Goal: Information Seeking & Learning: Learn about a topic

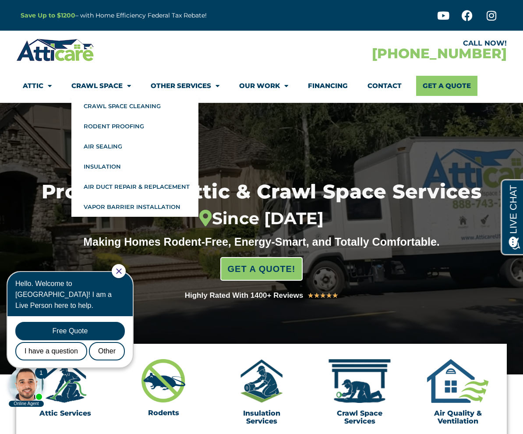
click at [87, 88] on link "Crawl Space" at bounding box center [101, 86] width 60 height 20
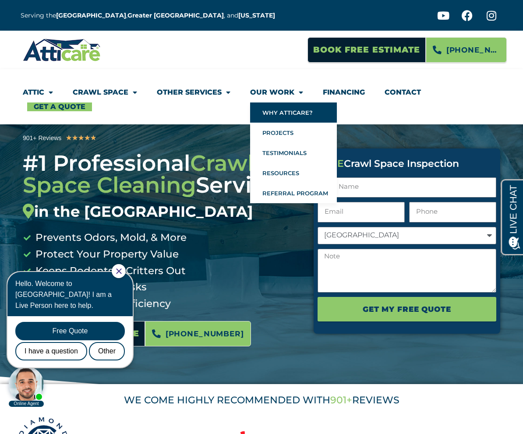
click at [273, 108] on link "Why Atticare?" at bounding box center [293, 112] width 87 height 20
